Goal: Task Accomplishment & Management: Complete application form

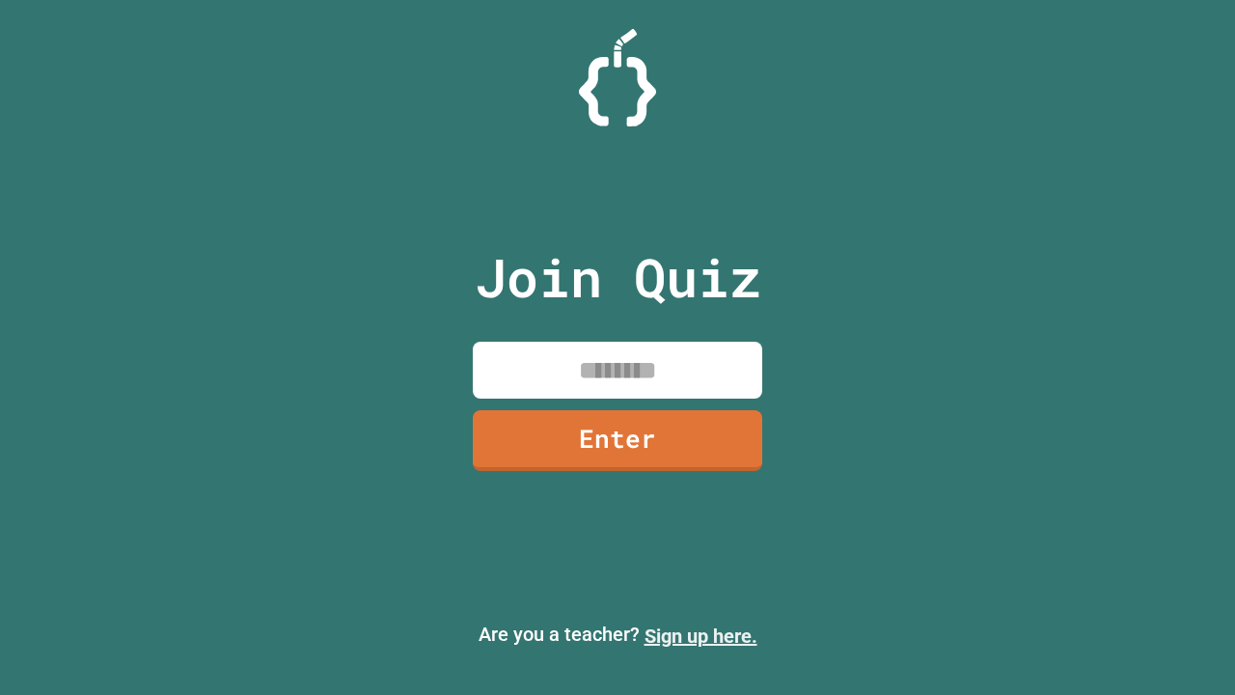
click at [700, 636] on link "Sign up here." at bounding box center [701, 635] width 113 height 23
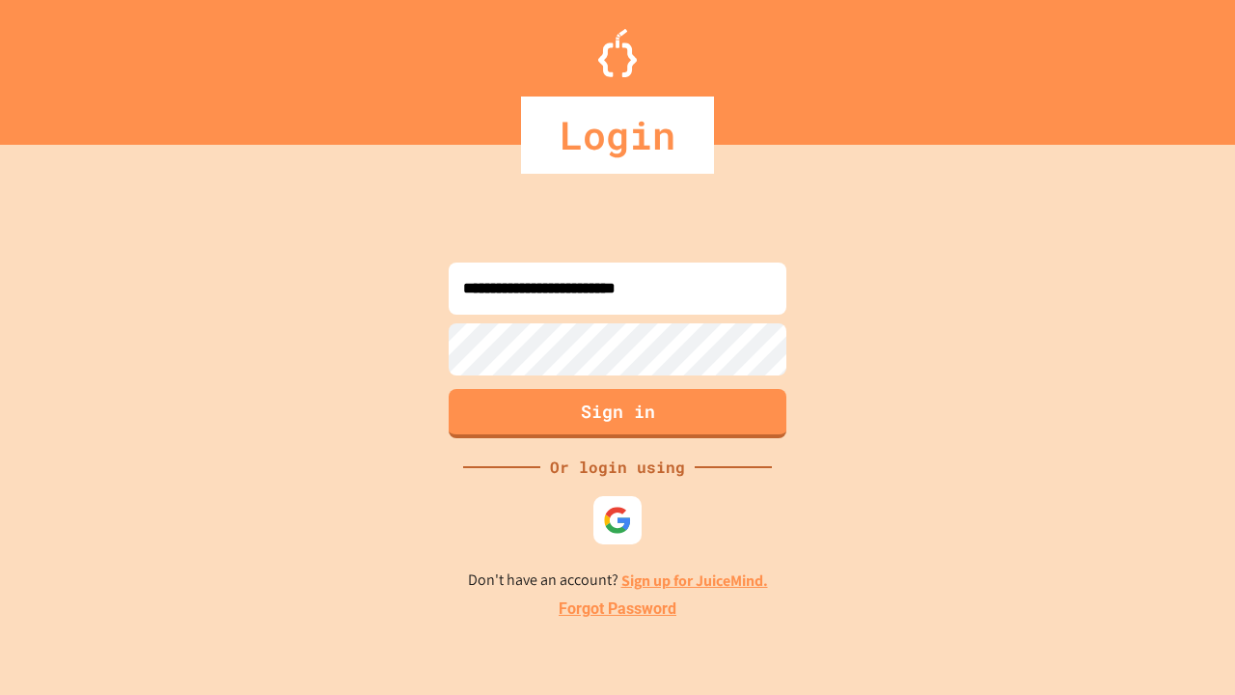
type input "**********"
